Goal: Task Accomplishment & Management: Manage account settings

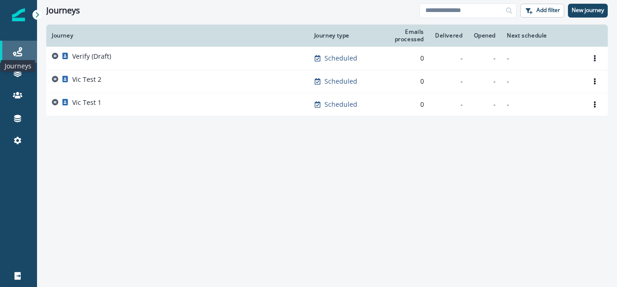
click at [17, 55] on icon at bounding box center [17, 51] width 9 height 9
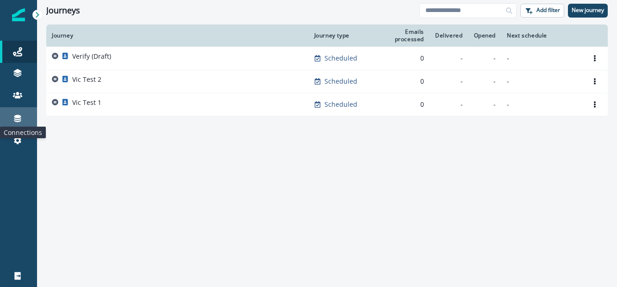
click at [18, 116] on icon at bounding box center [17, 118] width 7 height 7
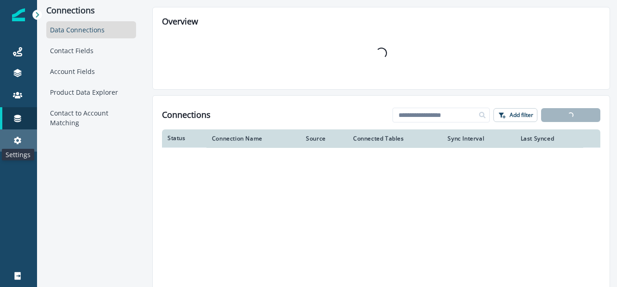
click at [17, 138] on icon at bounding box center [17, 140] width 7 height 7
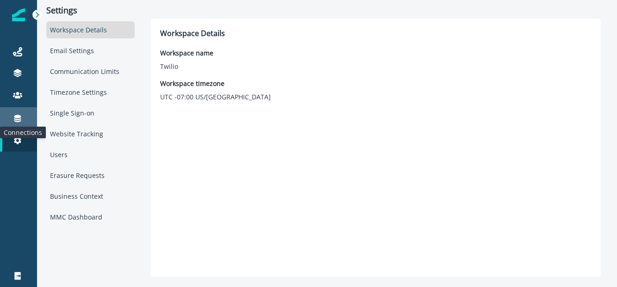
click at [16, 118] on icon at bounding box center [17, 118] width 7 height 7
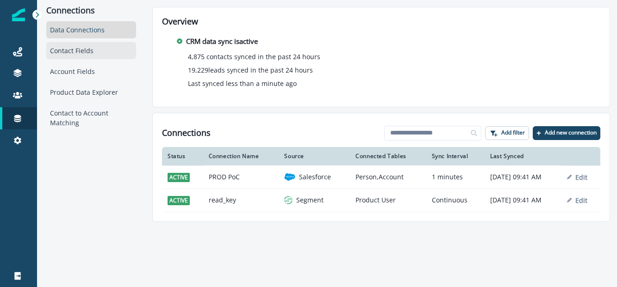
click at [82, 50] on div "Contact Fields" at bounding box center [91, 50] width 90 height 17
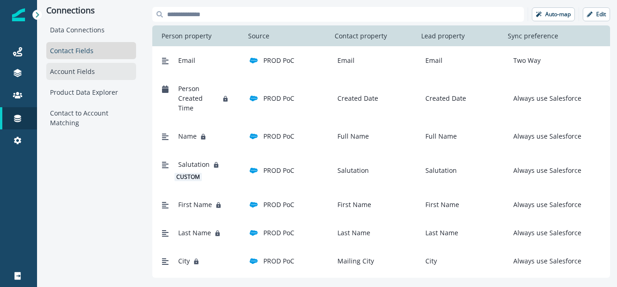
click at [87, 74] on div "Account Fields" at bounding box center [91, 71] width 90 height 17
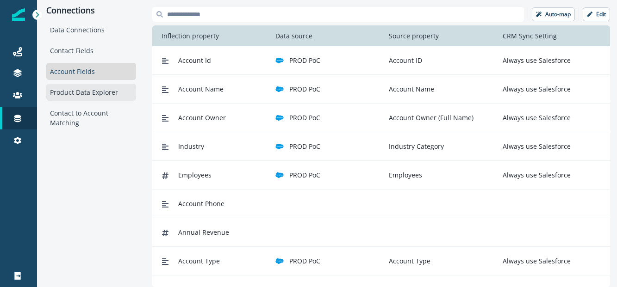
click at [81, 92] on div "Product Data Explorer" at bounding box center [91, 92] width 90 height 17
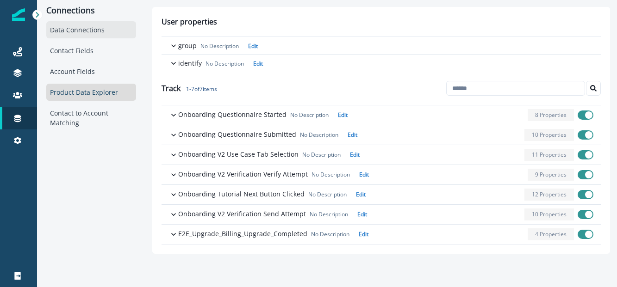
click at [74, 34] on div "Data Connections" at bounding box center [91, 29] width 90 height 17
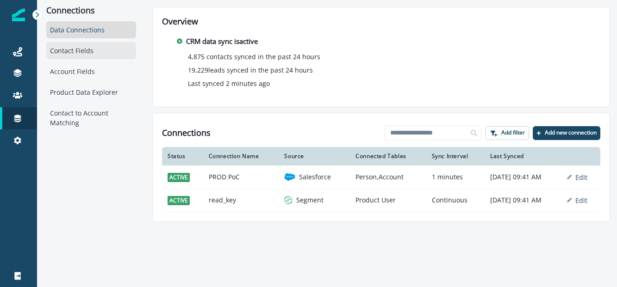
click at [75, 54] on div "Contact Fields" at bounding box center [91, 50] width 90 height 17
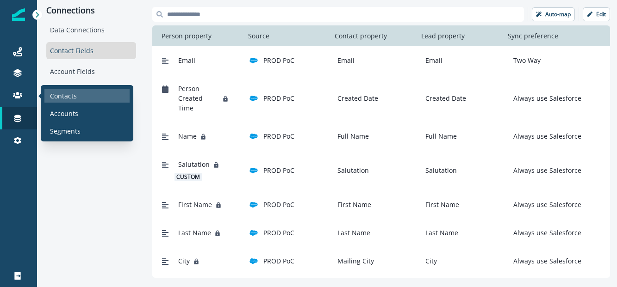
click at [81, 95] on div "Contacts" at bounding box center [86, 96] width 85 height 14
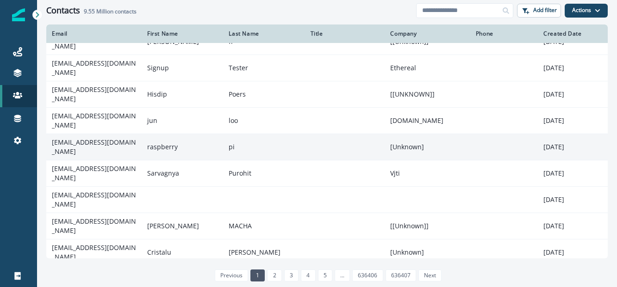
scroll to position [126, 0]
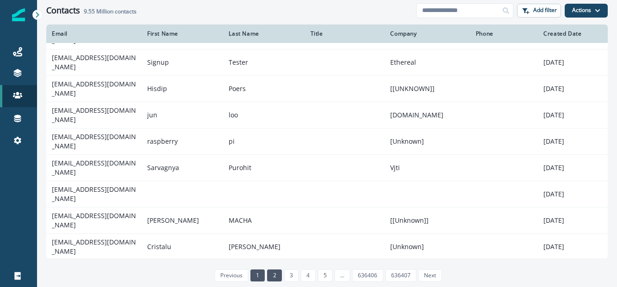
click at [279, 282] on link "2" at bounding box center [274, 276] width 14 height 12
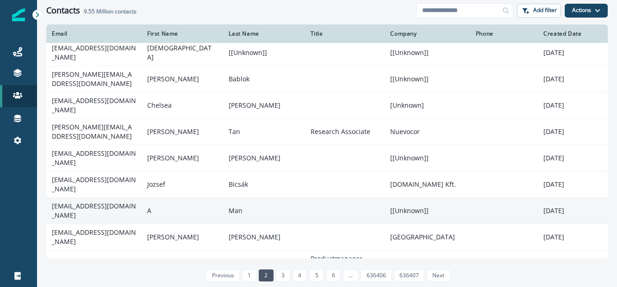
scroll to position [163, 0]
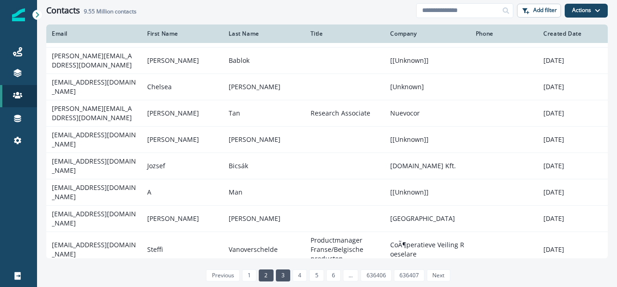
click at [285, 271] on link "3" at bounding box center [283, 276] width 14 height 12
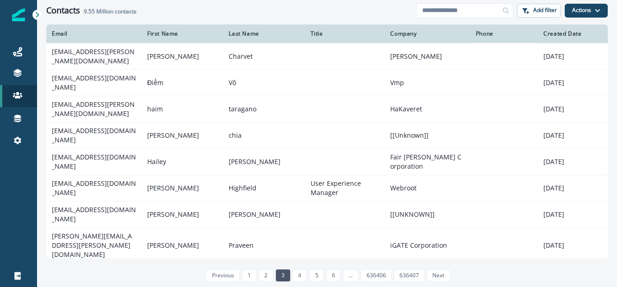
scroll to position [157, 0]
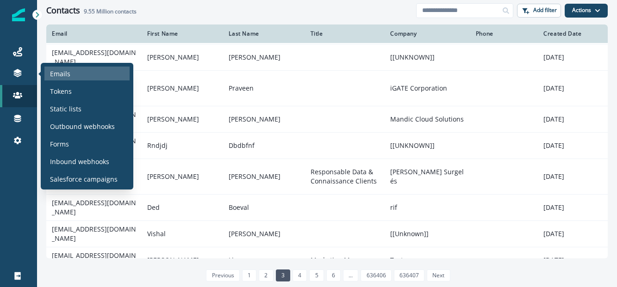
click at [56, 74] on p "Emails" at bounding box center [60, 74] width 20 height 10
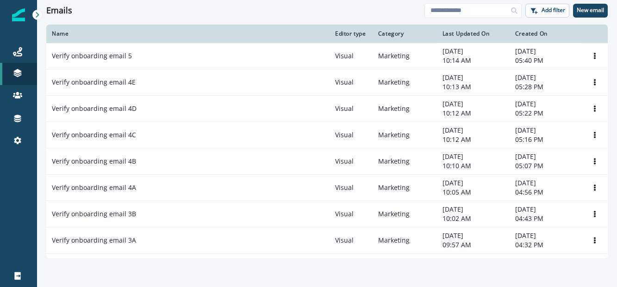
click at [12, 184] on div at bounding box center [18, 214] width 37 height 102
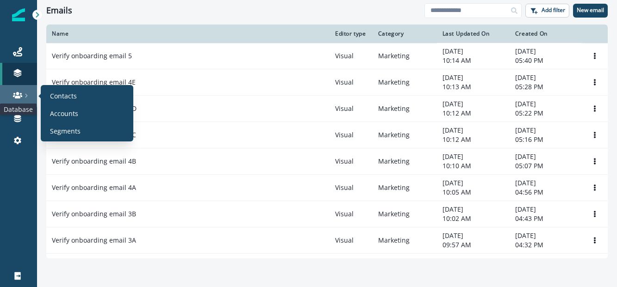
click at [18, 94] on icon at bounding box center [17, 95] width 9 height 6
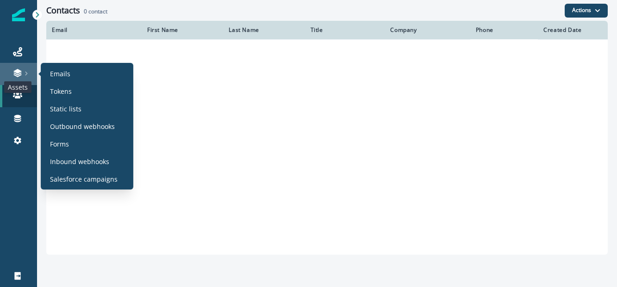
click at [18, 75] on icon at bounding box center [17, 72] width 9 height 9
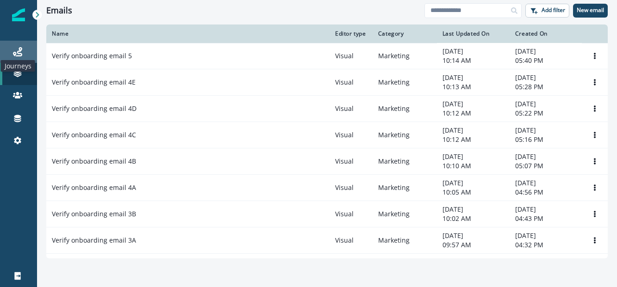
click at [19, 52] on icon at bounding box center [17, 51] width 9 height 9
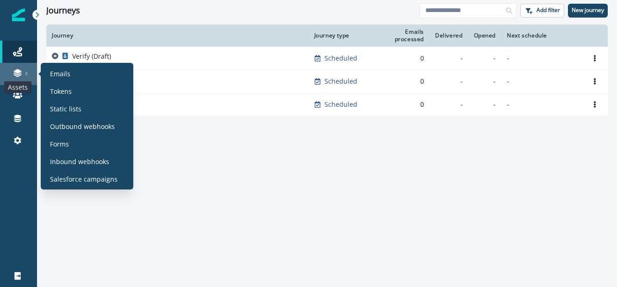
click at [22, 70] on icon at bounding box center [17, 72] width 9 height 9
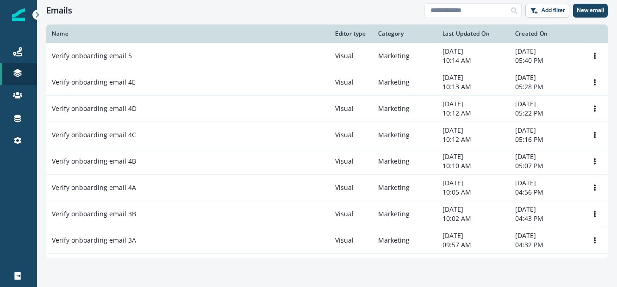
click at [25, 223] on div at bounding box center [18, 214] width 37 height 102
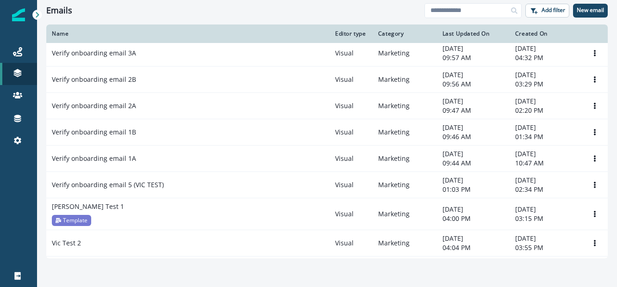
scroll to position [212, 0]
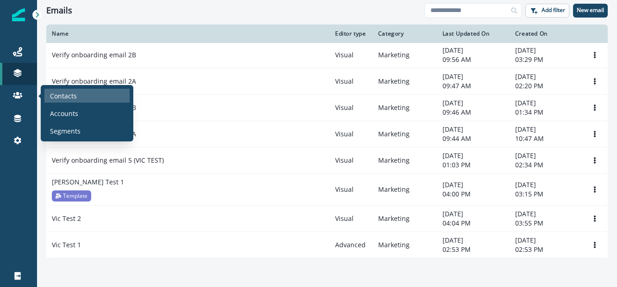
click at [84, 101] on div "Contacts" at bounding box center [86, 96] width 85 height 14
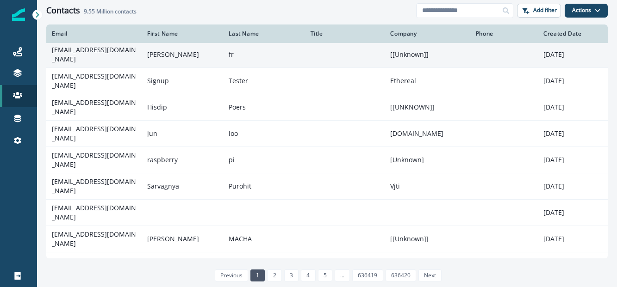
scroll to position [157, 0]
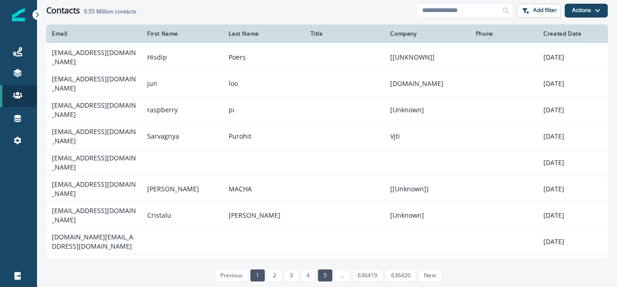
click at [322, 278] on link "5" at bounding box center [325, 276] width 14 height 12
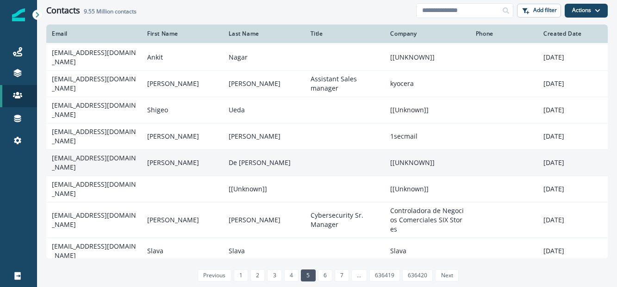
scroll to position [180, 0]
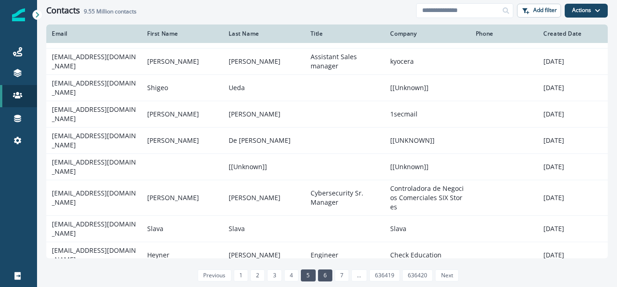
click at [324, 273] on link "6" at bounding box center [325, 276] width 14 height 12
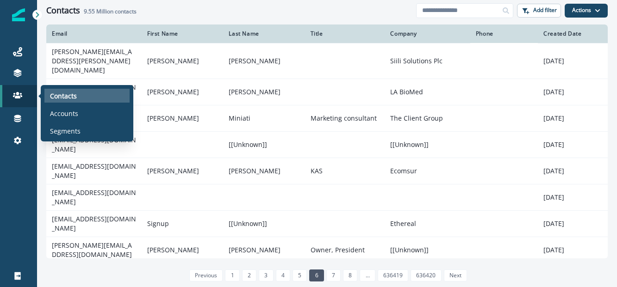
click at [68, 95] on p "Contacts" at bounding box center [63, 96] width 27 height 10
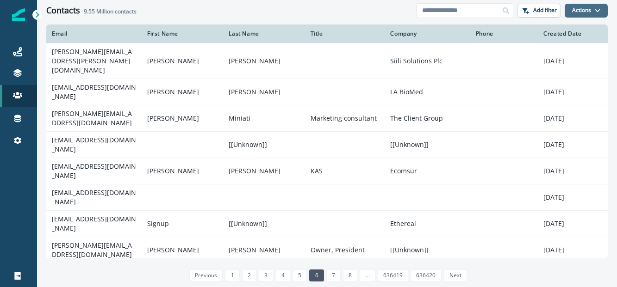
click at [583, 13] on button "Actions" at bounding box center [585, 11] width 43 height 14
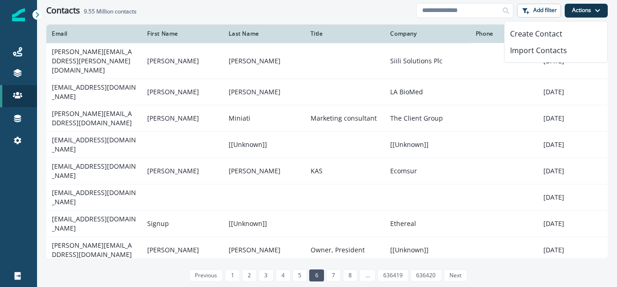
click at [240, 8] on div "Contacts 9.55 Million contacts" at bounding box center [231, 11] width 370 height 10
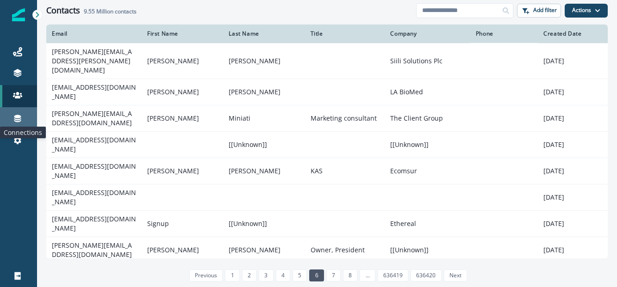
click at [16, 117] on icon at bounding box center [17, 118] width 7 height 7
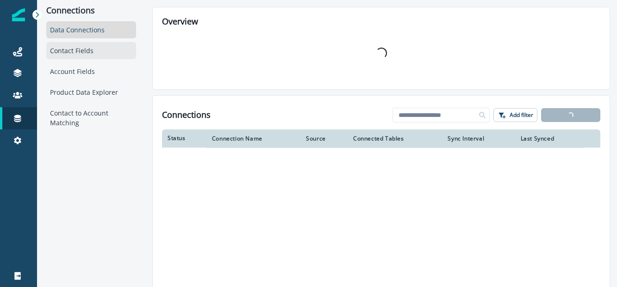
click at [93, 50] on div "Contact Fields" at bounding box center [91, 50] width 90 height 17
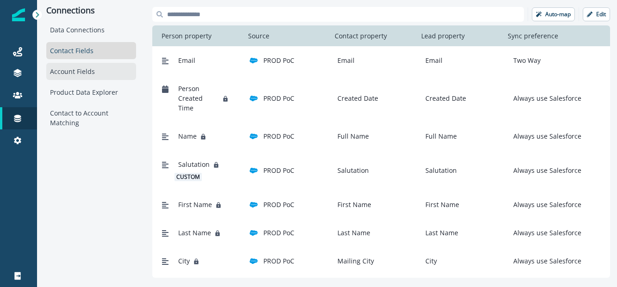
click at [70, 68] on div "Account Fields" at bounding box center [91, 71] width 90 height 17
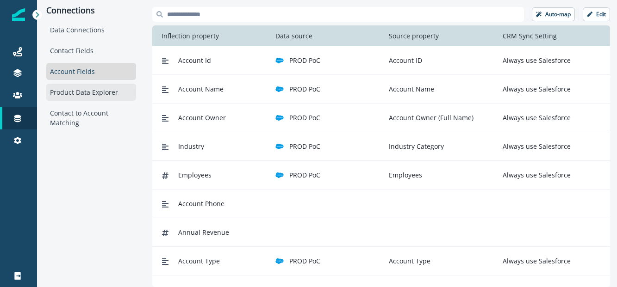
click at [66, 95] on div "Product Data Explorer" at bounding box center [91, 92] width 90 height 17
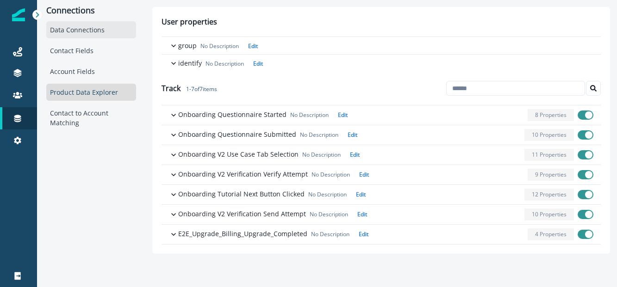
click at [58, 23] on div "Data Connections" at bounding box center [91, 29] width 90 height 17
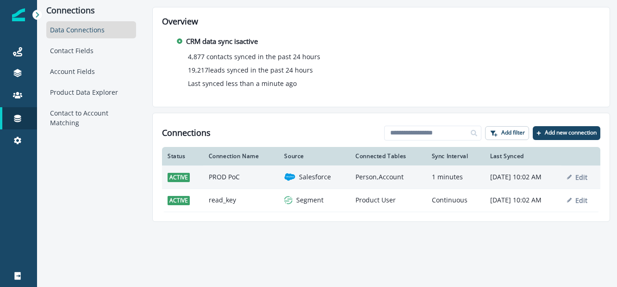
click at [240, 173] on td "PROD PoC" at bounding box center [241, 177] width 76 height 23
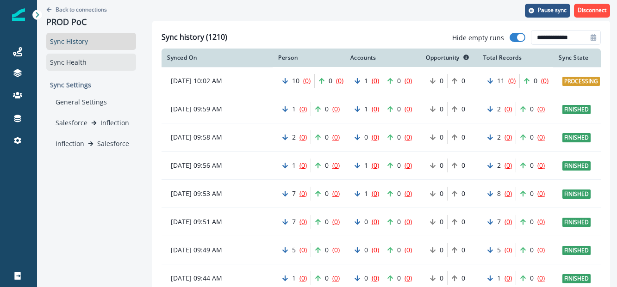
click at [72, 62] on div "Sync Health" at bounding box center [91, 62] width 90 height 17
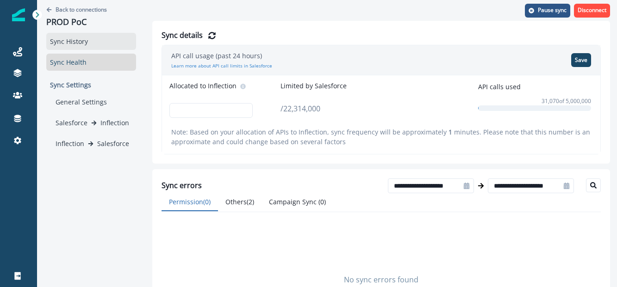
click at [78, 38] on div "Sync History" at bounding box center [91, 41] width 90 height 17
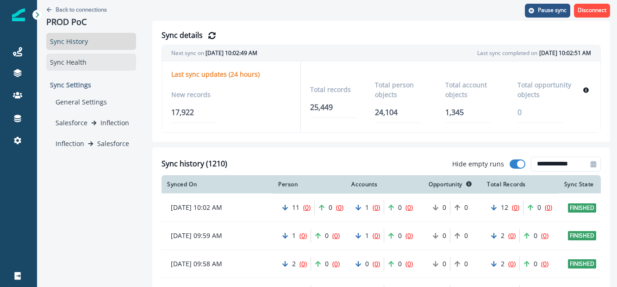
click at [83, 62] on div "Sync Health" at bounding box center [91, 62] width 90 height 17
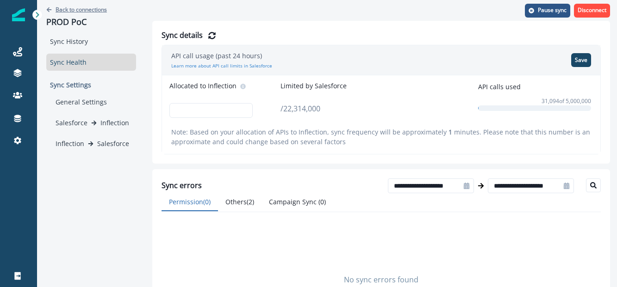
click at [50, 9] on icon "Go back" at bounding box center [49, 9] width 5 height 5
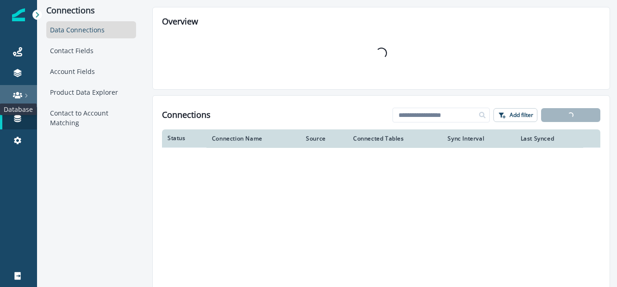
click at [15, 93] on icon at bounding box center [17, 95] width 9 height 9
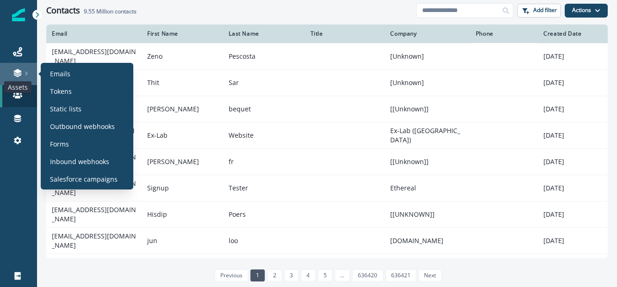
click at [14, 69] on icon at bounding box center [17, 72] width 9 height 9
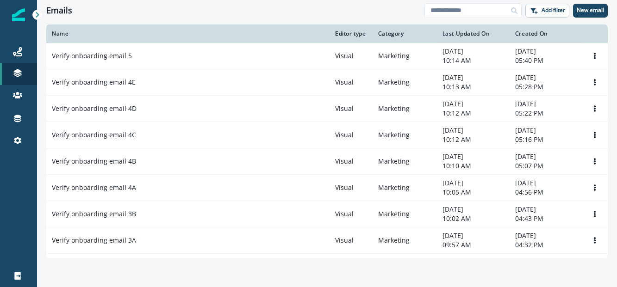
click at [22, 189] on div at bounding box center [18, 214] width 37 height 102
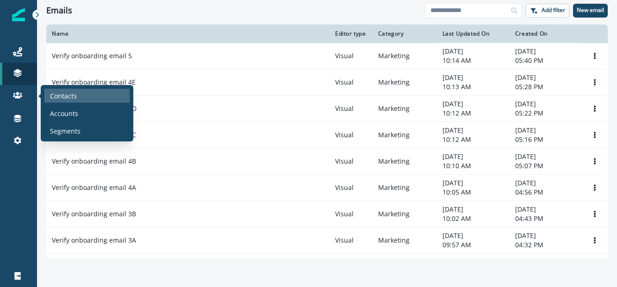
click at [52, 93] on p "Contacts" at bounding box center [63, 96] width 27 height 10
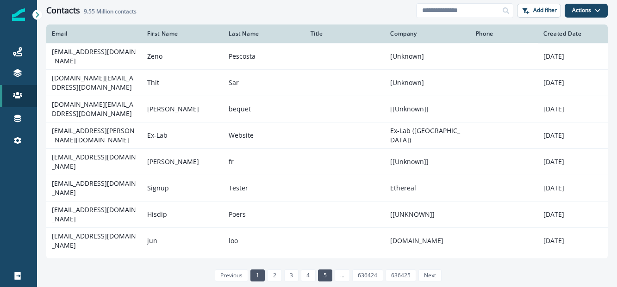
click at [323, 275] on link "5" at bounding box center [325, 276] width 14 height 12
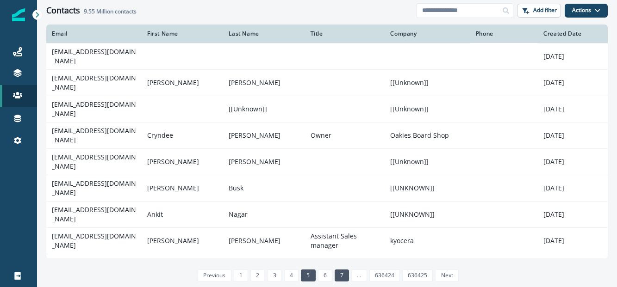
click at [340, 277] on link "7" at bounding box center [341, 276] width 14 height 12
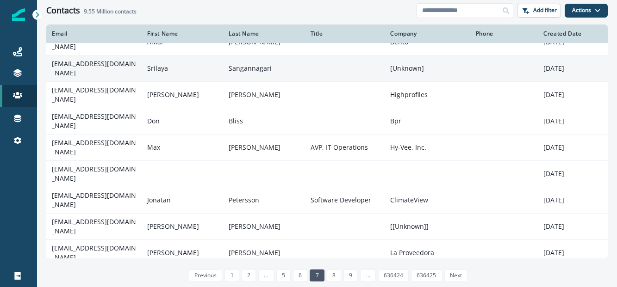
scroll to position [157, 0]
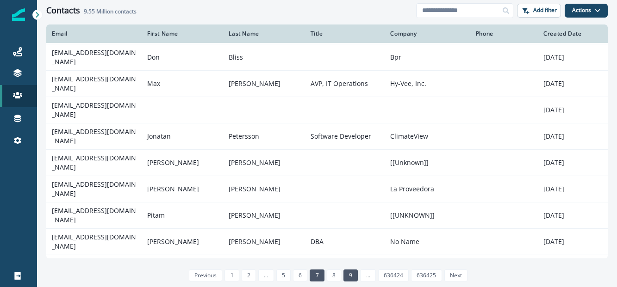
click at [347, 272] on link "9" at bounding box center [350, 276] width 14 height 12
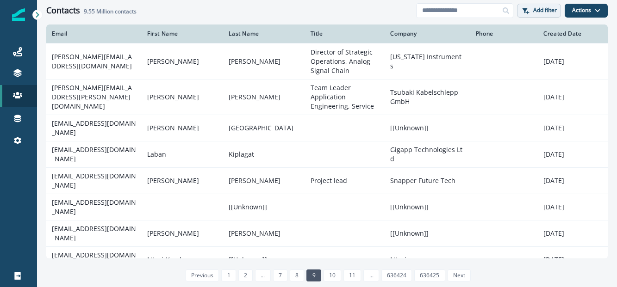
scroll to position [157, 0]
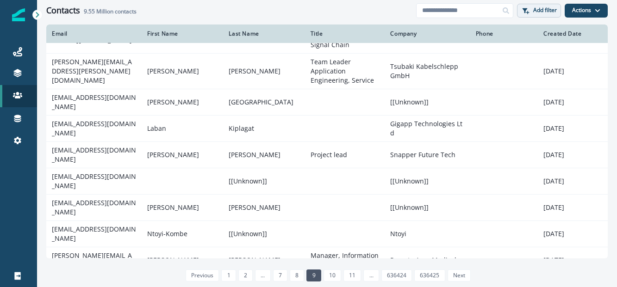
click at [539, 11] on p "Add filter" at bounding box center [545, 10] width 24 height 6
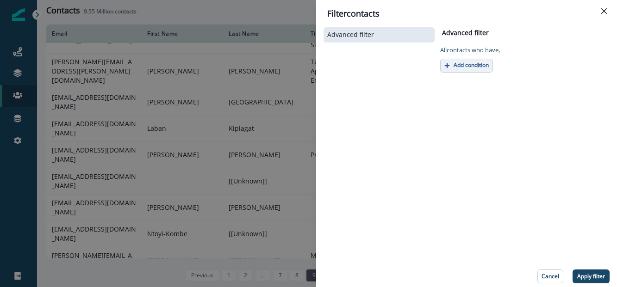
click at [464, 66] on p "Add condition" at bounding box center [470, 65] width 35 height 6
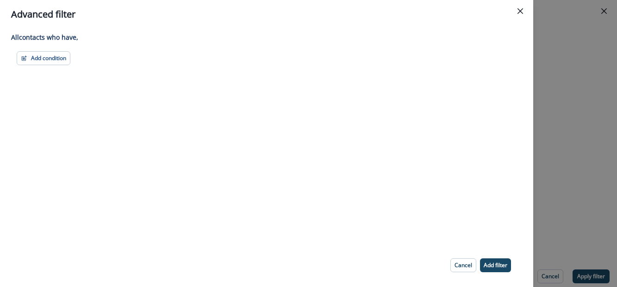
click at [37, 65] on div "All contact s who have, Add condition Contact properties A person property Perf…" at bounding box center [266, 136] width 533 height 215
click at [38, 54] on button "Add condition" at bounding box center [44, 58] width 54 height 14
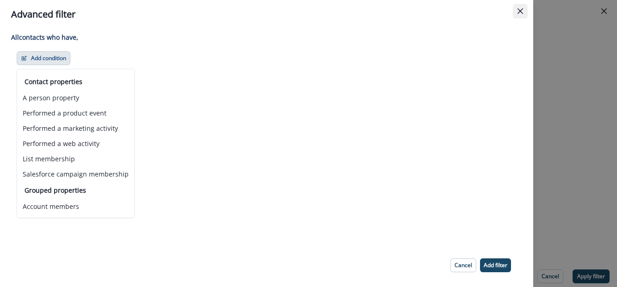
click at [516, 12] on button "Close" at bounding box center [520, 11] width 15 height 15
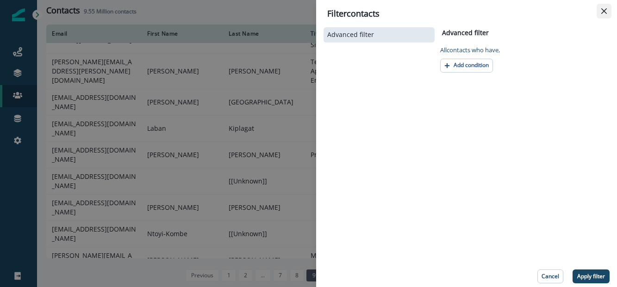
click at [602, 11] on icon "Close" at bounding box center [604, 11] width 6 height 6
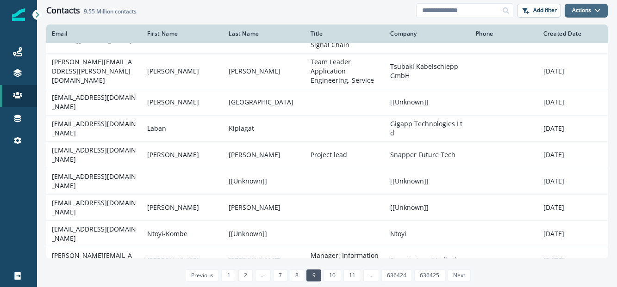
click at [596, 12] on icon "button" at bounding box center [597, 11] width 6 height 6
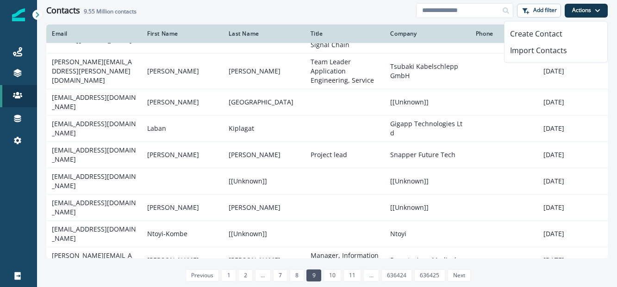
click at [402, 9] on div "Contacts 9.55 Million contacts" at bounding box center [231, 11] width 370 height 10
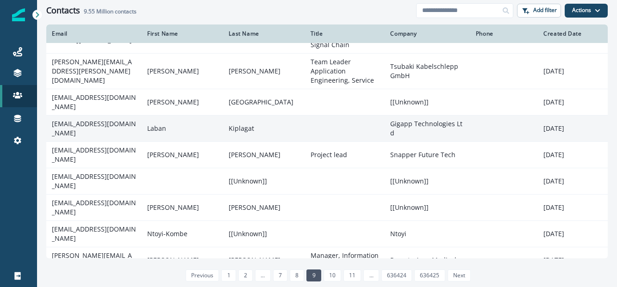
scroll to position [189, 0]
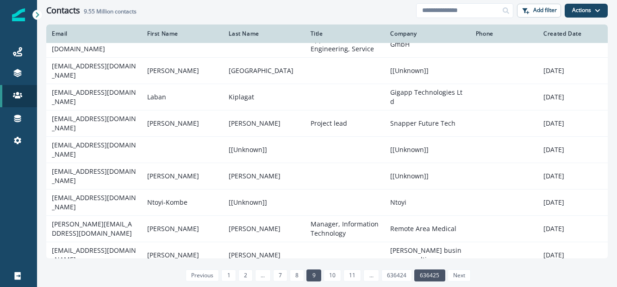
click at [425, 273] on link "636425" at bounding box center [429, 276] width 31 height 12
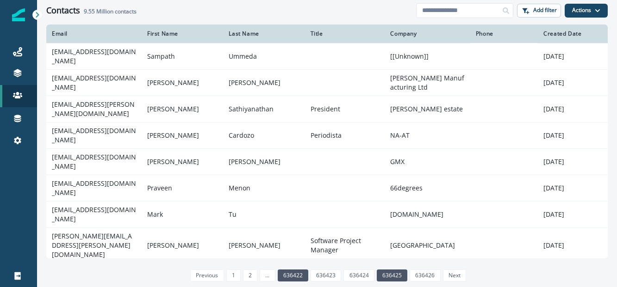
click at [293, 276] on link "636422" at bounding box center [293, 276] width 31 height 12
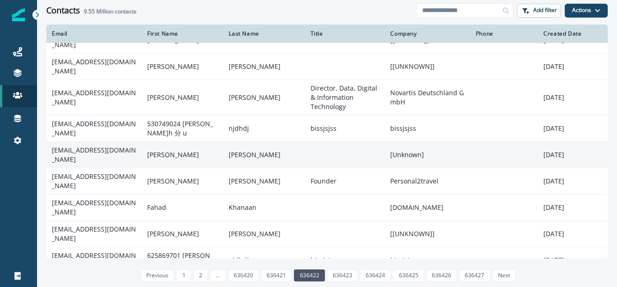
scroll to position [180, 0]
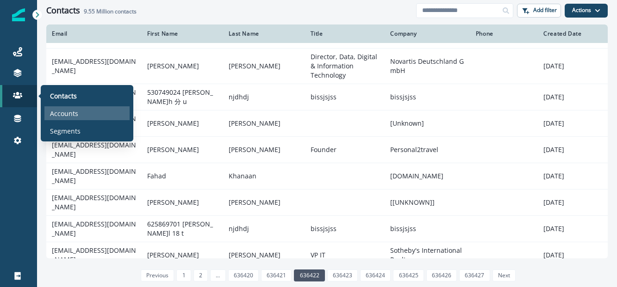
click at [58, 114] on p "Accounts" at bounding box center [64, 114] width 28 height 10
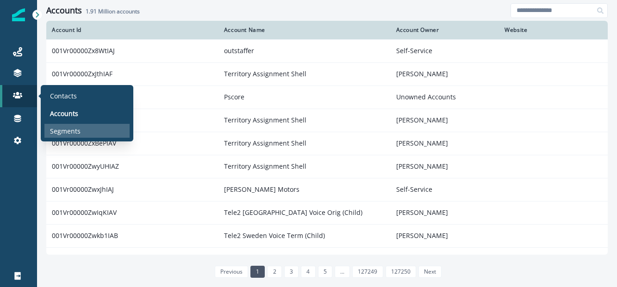
click at [63, 133] on p "Segments" at bounding box center [65, 131] width 31 height 10
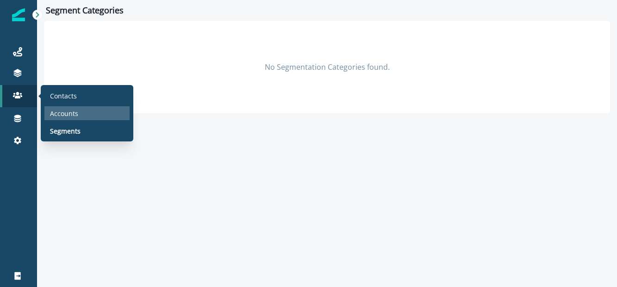
click at [61, 114] on p "Accounts" at bounding box center [64, 114] width 28 height 10
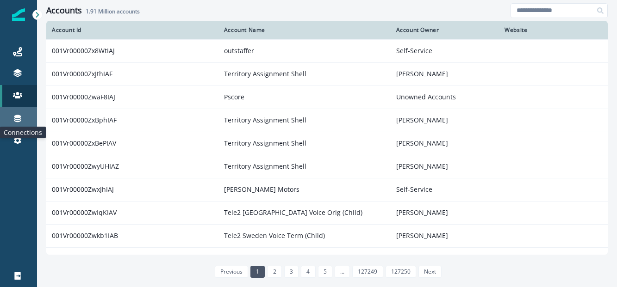
click at [16, 114] on icon at bounding box center [17, 118] width 9 height 9
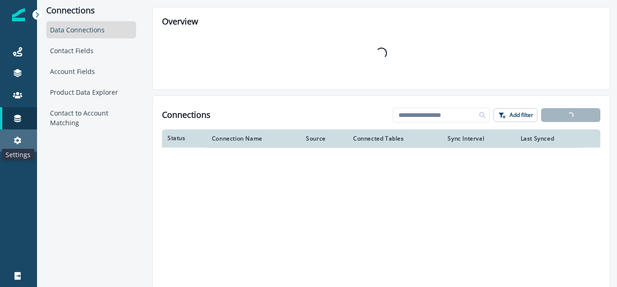
click at [15, 137] on icon at bounding box center [17, 140] width 9 height 9
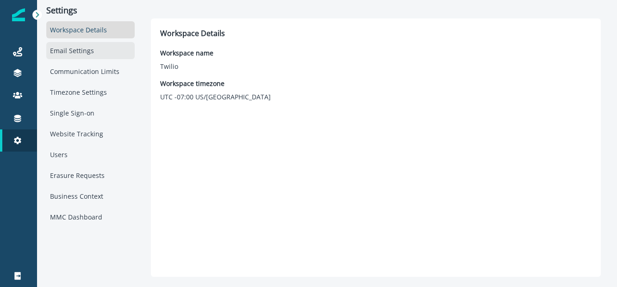
click at [86, 49] on div "Email Settings" at bounding box center [90, 50] width 88 height 17
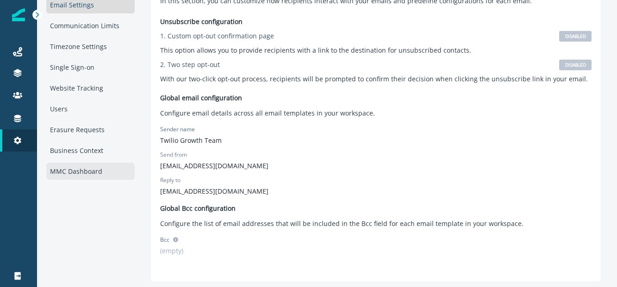
scroll to position [43, 0]
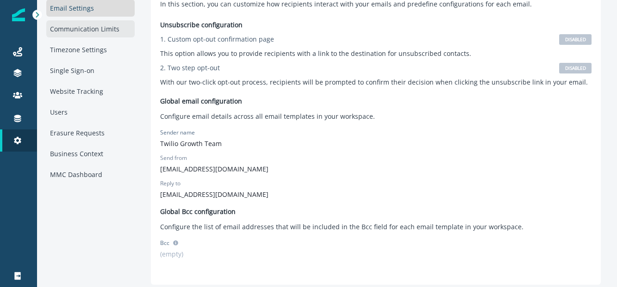
click at [76, 29] on div "Communication Limits" at bounding box center [90, 28] width 88 height 17
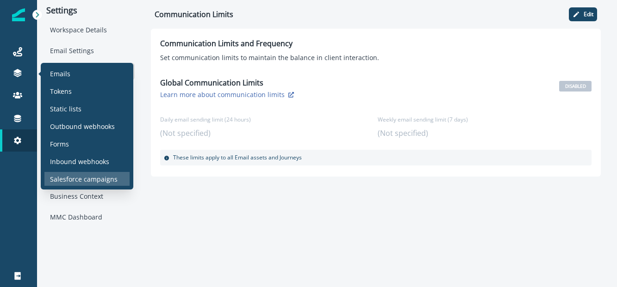
click at [74, 177] on p "Salesforce campaigns" at bounding box center [84, 179] width 68 height 10
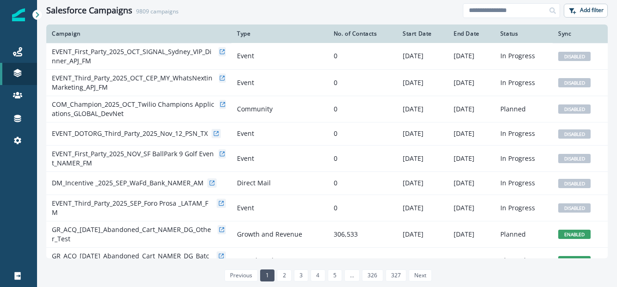
click at [18, 174] on div at bounding box center [18, 214] width 37 height 102
click at [585, 11] on p "Add filter" at bounding box center [592, 10] width 24 height 6
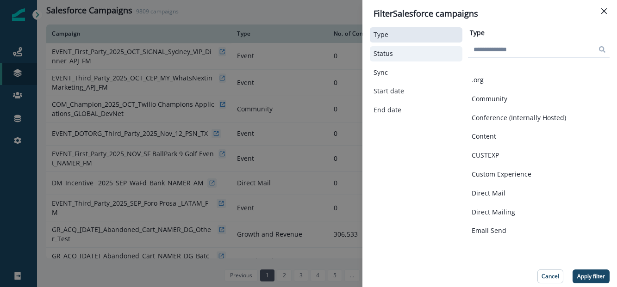
click at [415, 54] on button "Status" at bounding box center [415, 54] width 85 height 8
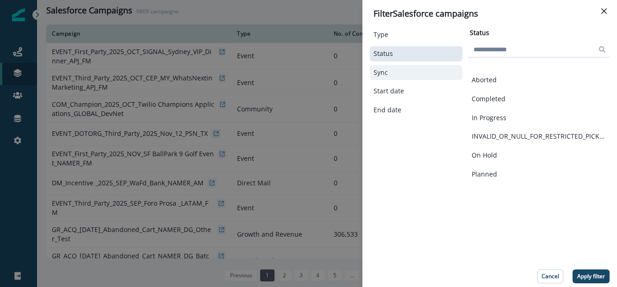
click at [401, 75] on button "Sync" at bounding box center [415, 73] width 85 height 8
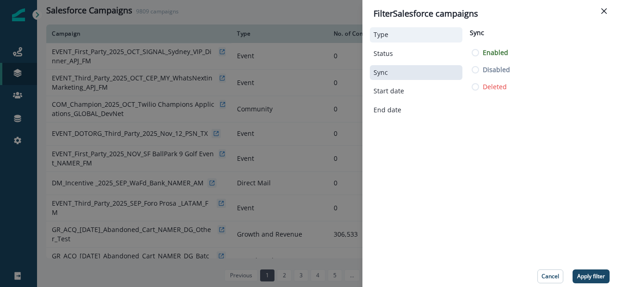
click at [398, 40] on div "Type" at bounding box center [416, 34] width 93 height 15
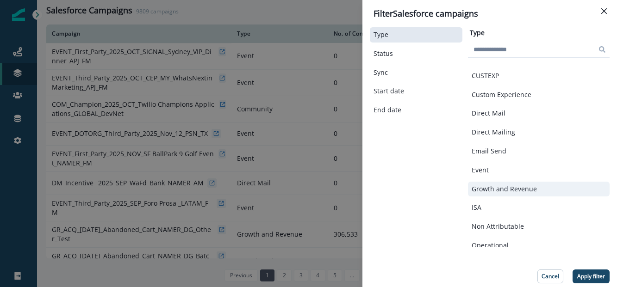
scroll to position [51, 0]
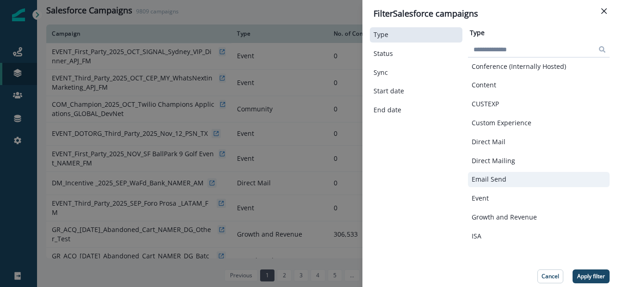
click at [501, 179] on p "Email Send" at bounding box center [488, 180] width 35 height 8
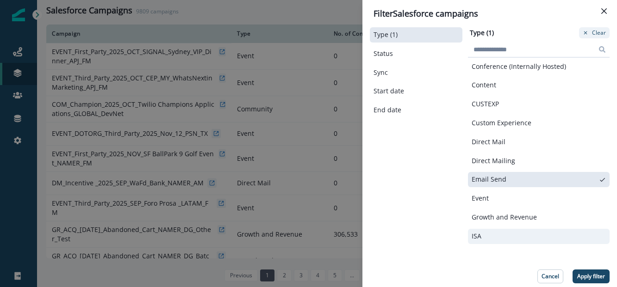
click at [493, 231] on div "ISA" at bounding box center [539, 236] width 142 height 15
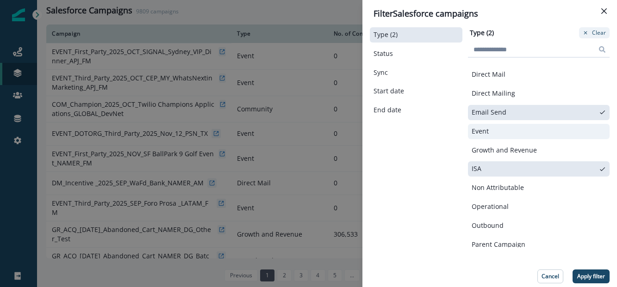
scroll to position [107, 0]
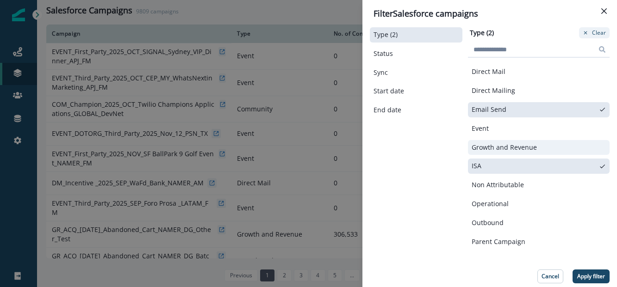
click at [506, 151] on p "Growth and Revenue" at bounding box center [503, 148] width 65 height 8
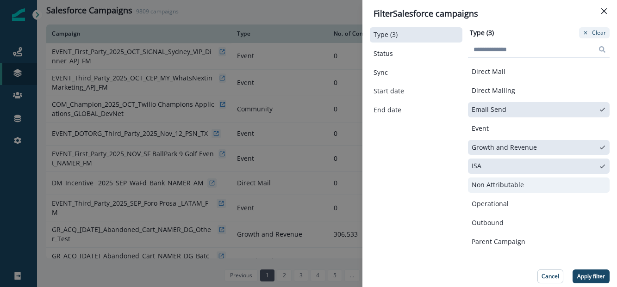
click at [502, 190] on div "Non Attributable" at bounding box center [539, 185] width 142 height 15
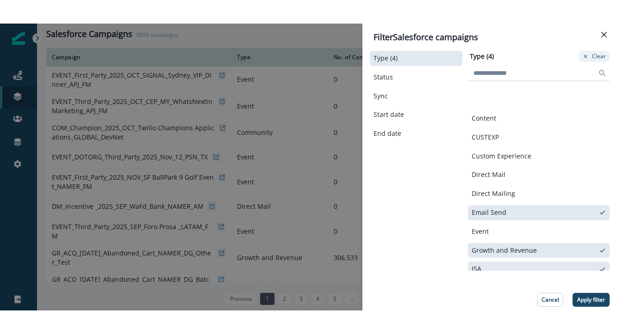
scroll to position [0, 0]
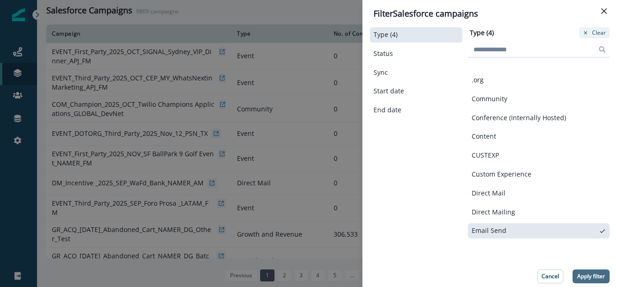
click at [587, 271] on button "Apply filter" at bounding box center [590, 277] width 37 height 14
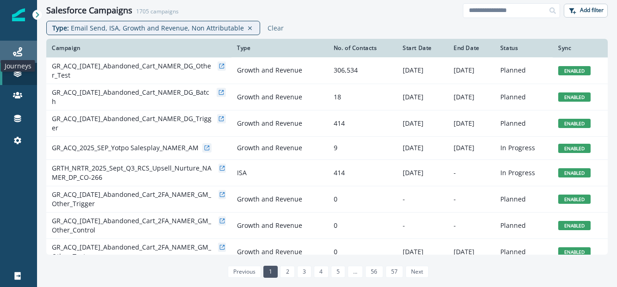
click at [19, 55] on icon at bounding box center [17, 51] width 9 height 9
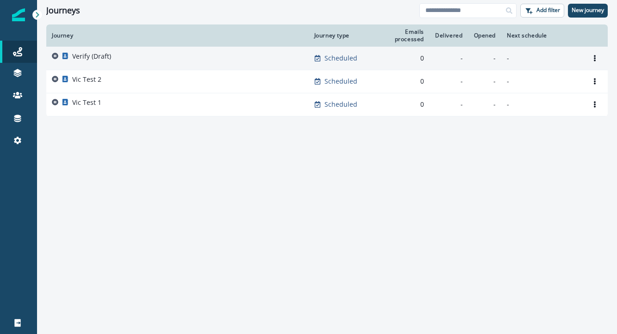
click at [100, 55] on p "Verify (Draft)" at bounding box center [91, 56] width 39 height 9
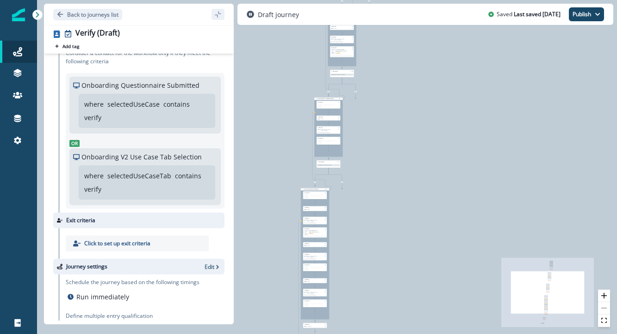
scroll to position [56, 0]
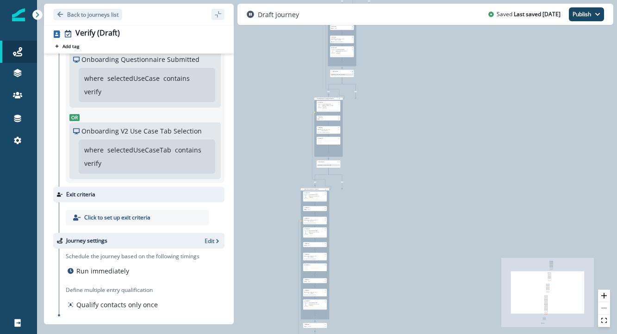
click at [444, 216] on div "0 contact has entered the journey Signup permitted journey Send email Email ass…" at bounding box center [327, 167] width 580 height 334
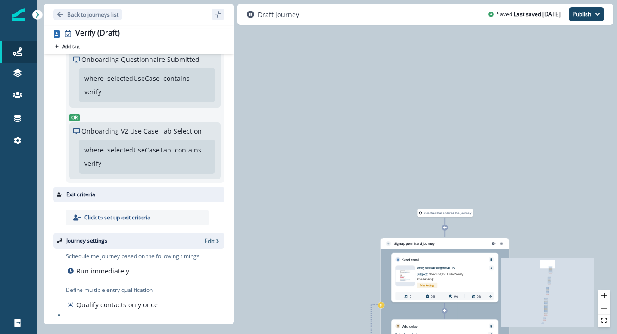
click at [373, 159] on div "0 contact has entered the journey Signup permitted journey Send email Email ass…" at bounding box center [327, 167] width 580 height 334
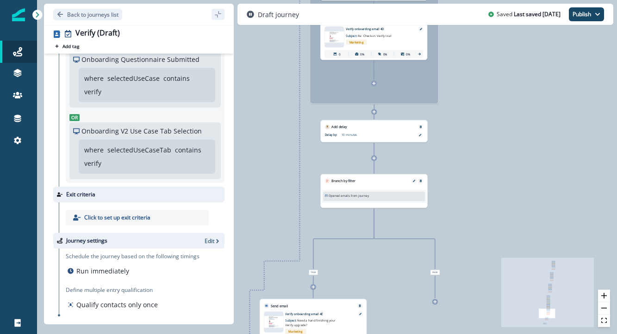
click at [369, 196] on div "Opened emails from journey Email journey properties" at bounding box center [374, 197] width 99 height 6
click at [413, 180] on icon "Edit" at bounding box center [414, 181] width 2 height 2
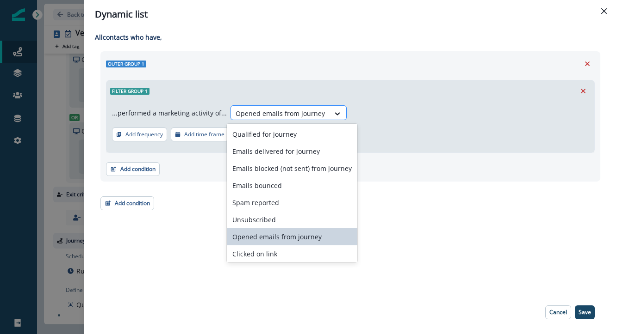
click at [291, 112] on div at bounding box center [279, 114] width 89 height 12
click at [308, 236] on div "Opened emails from journey" at bounding box center [292, 237] width 130 height 17
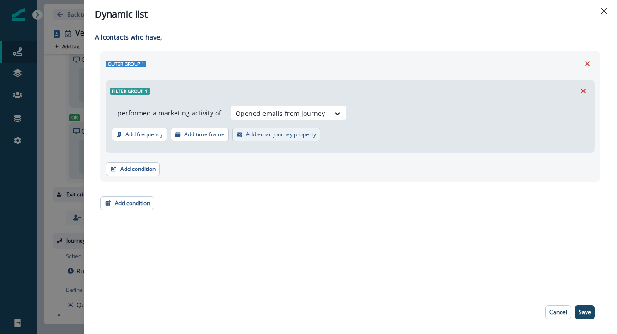
click at [255, 133] on p "Add email journey property" at bounding box center [281, 134] width 70 height 6
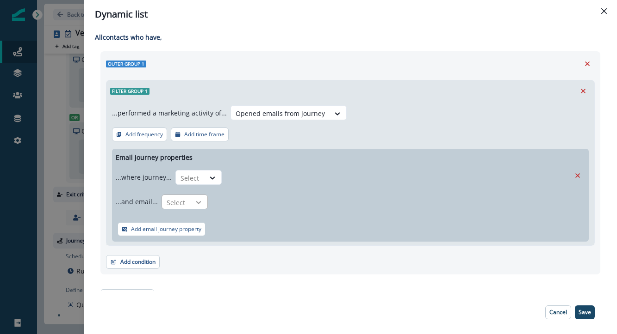
click at [198, 204] on icon at bounding box center [198, 202] width 8 height 9
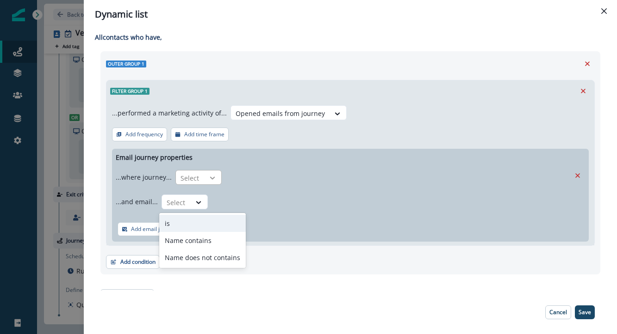
click at [205, 177] on div at bounding box center [212, 177] width 16 height 9
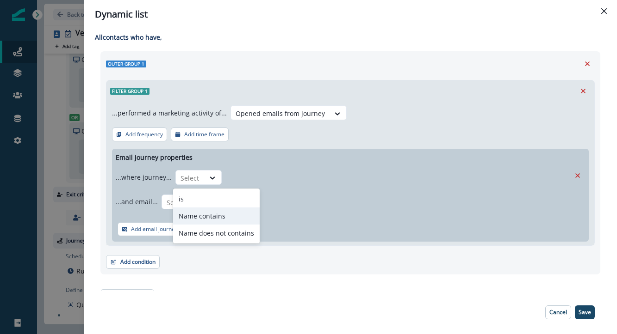
click at [217, 217] on div "Name contains" at bounding box center [216, 216] width 87 height 17
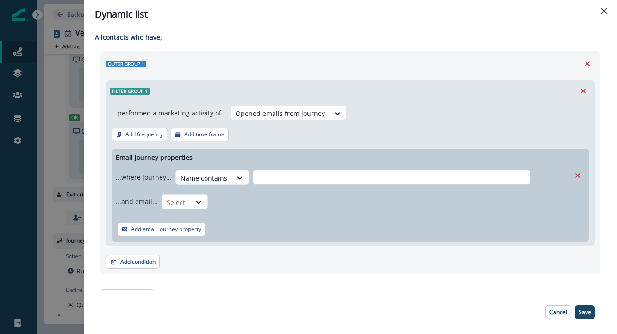
click at [286, 174] on input "text" at bounding box center [392, 177] width 278 height 15
click at [187, 231] on p "Add email journey property" at bounding box center [166, 229] width 70 height 6
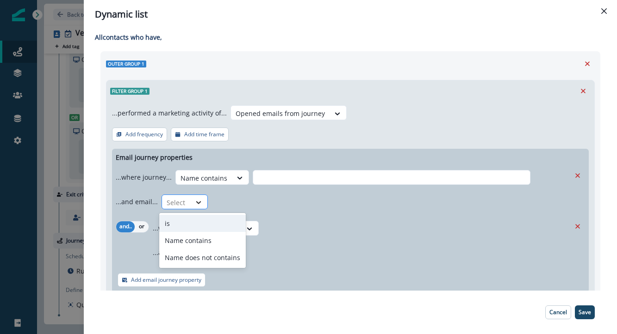
click at [191, 199] on div at bounding box center [199, 202] width 16 height 9
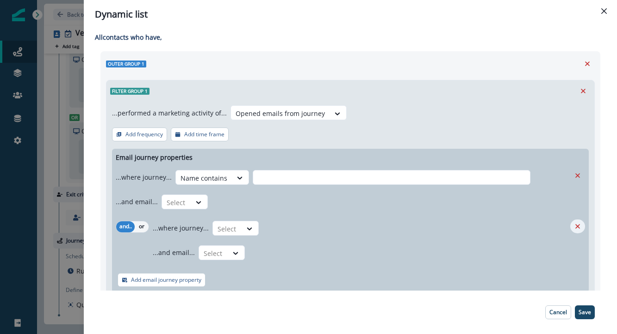
click at [578, 227] on icon "Remove" at bounding box center [577, 226] width 5 height 5
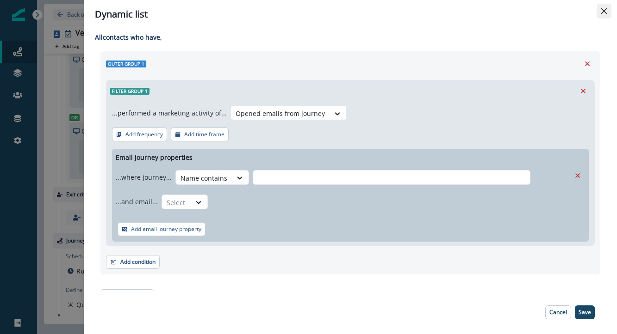
click at [603, 8] on icon "Close" at bounding box center [604, 11] width 6 height 6
